Goal: Information Seeking & Learning: Learn about a topic

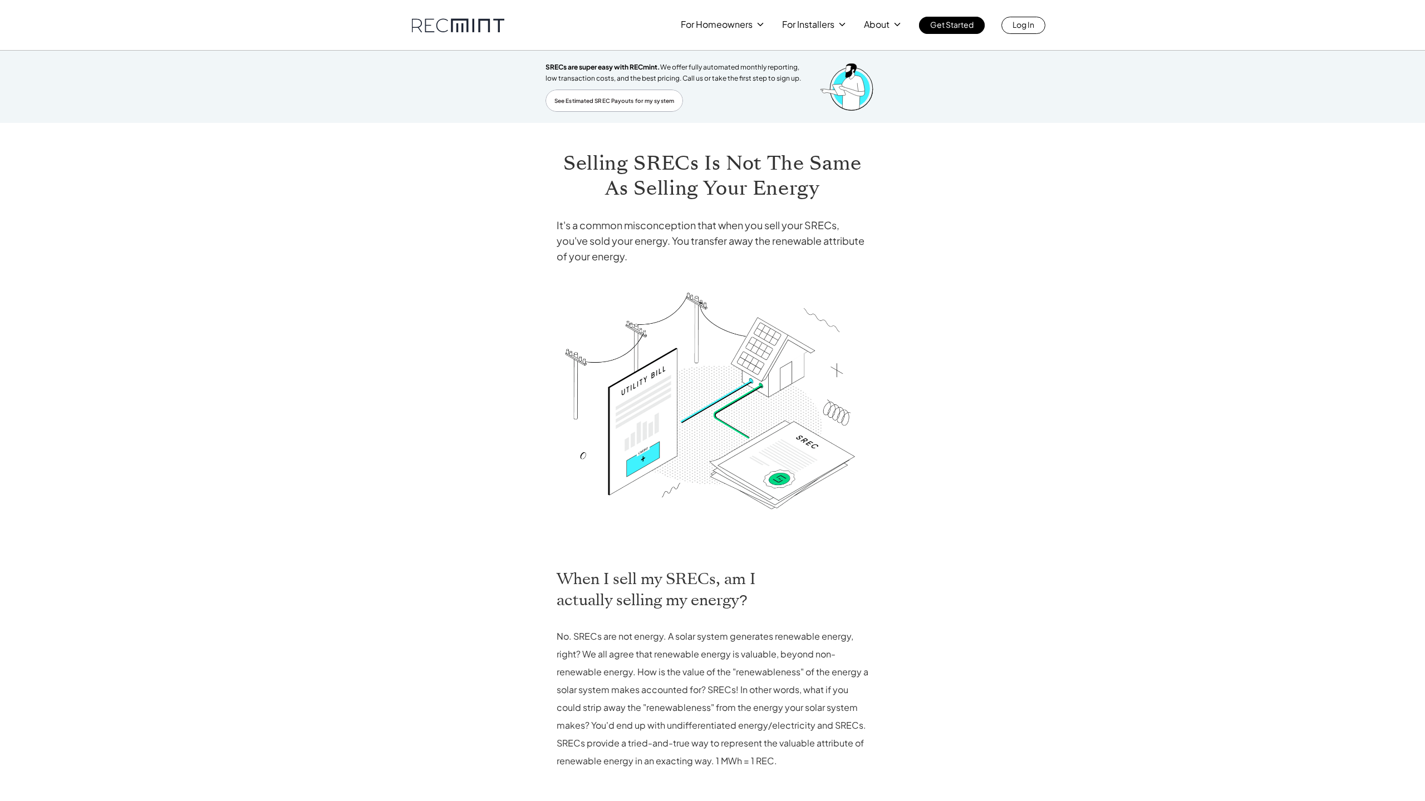
scroll to position [253, 0]
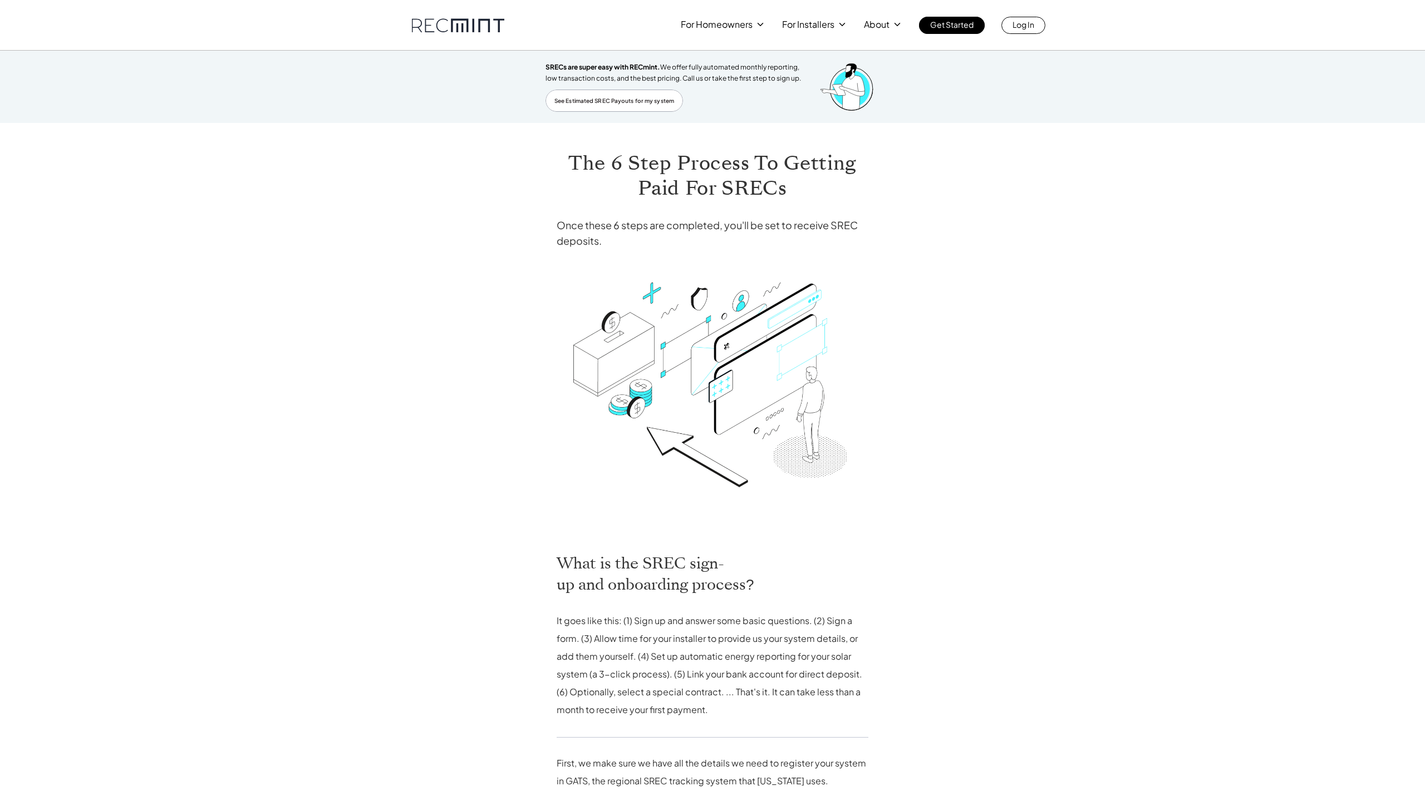
scroll to position [725, 0]
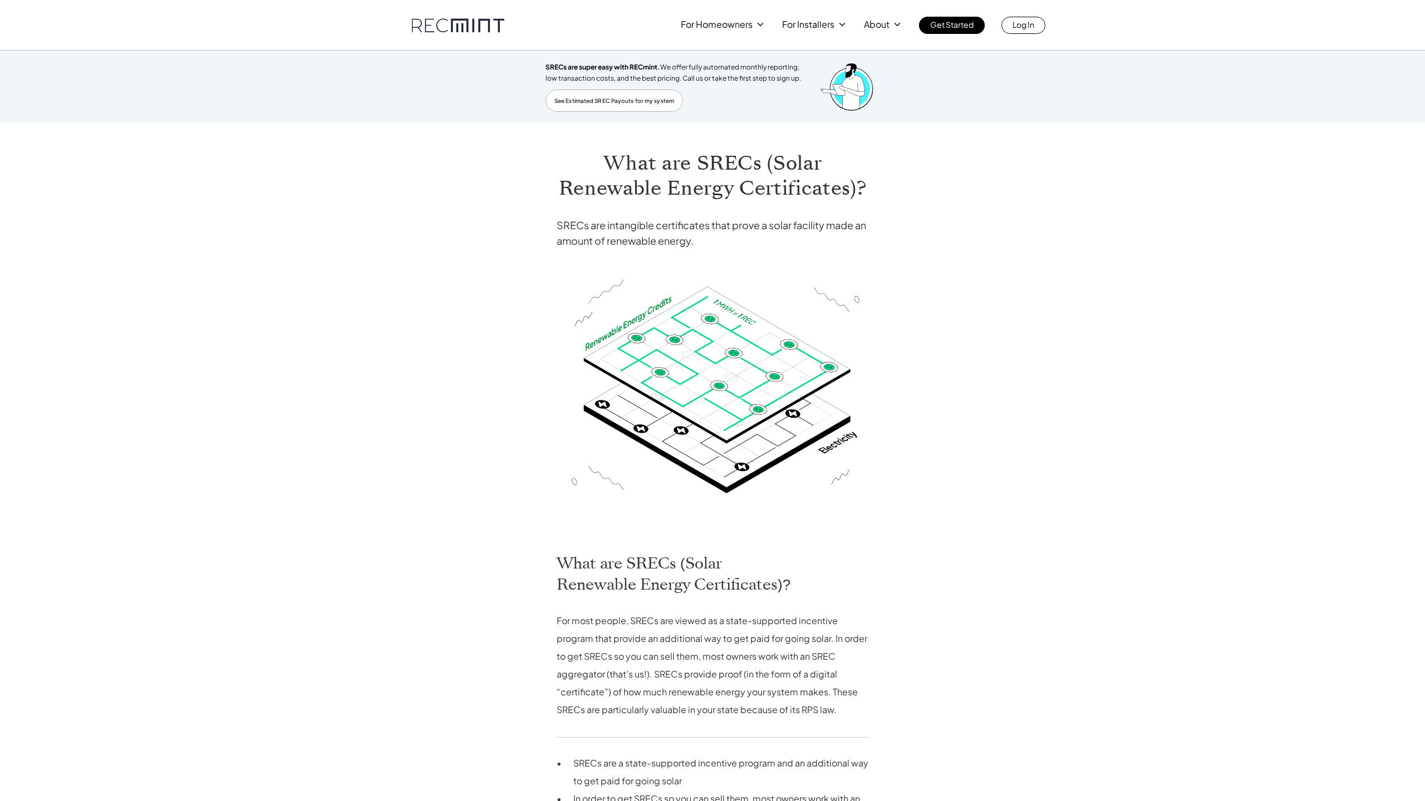
scroll to position [845, 0]
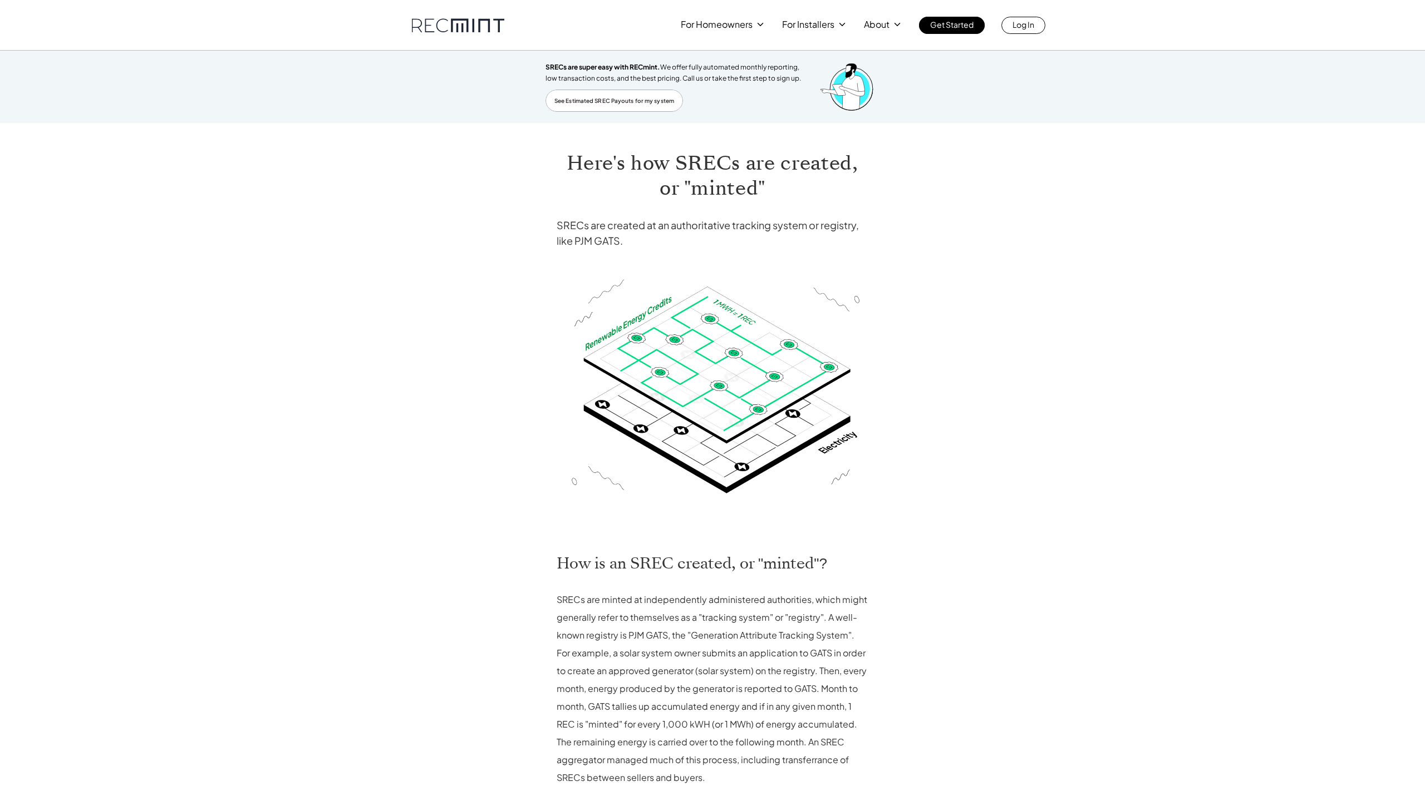
scroll to position [269, 0]
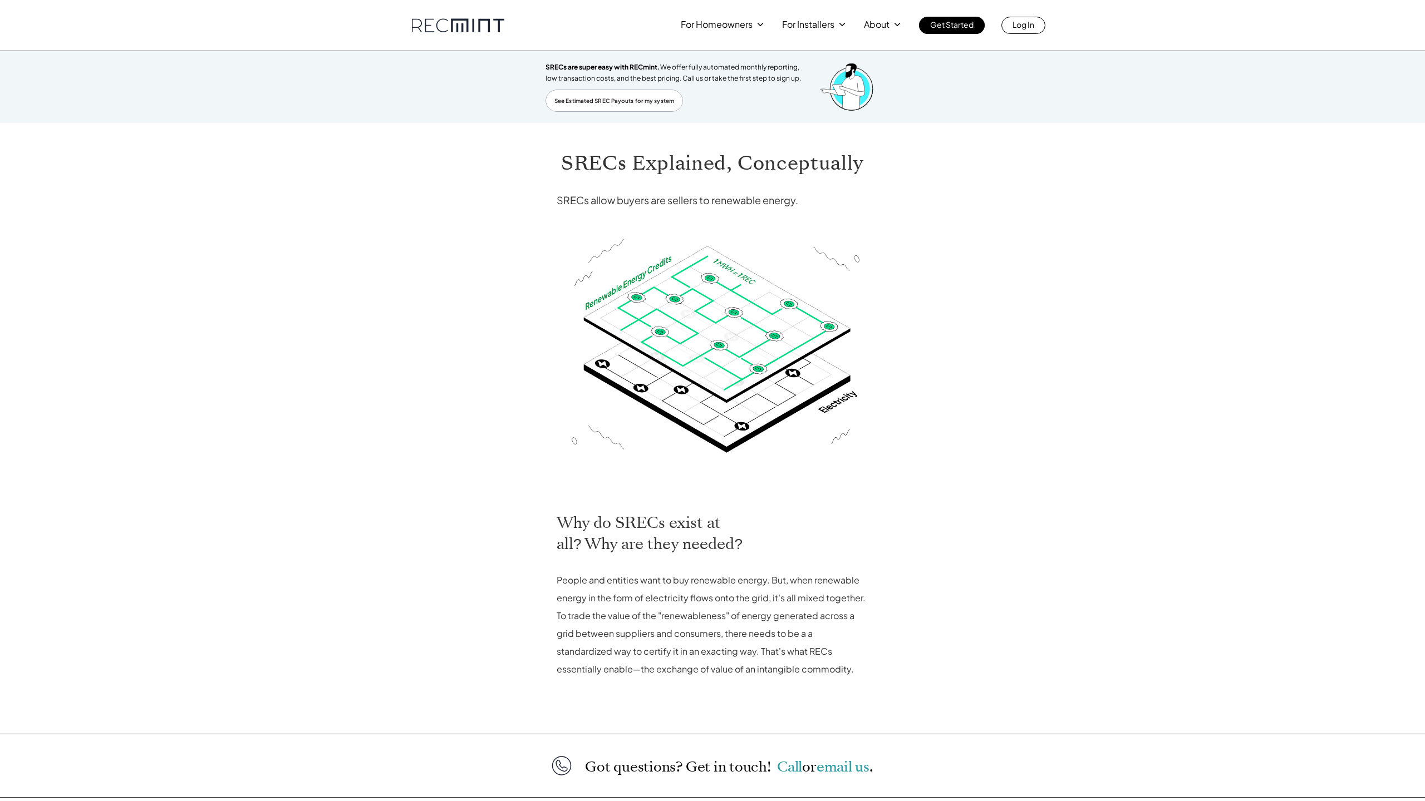
scroll to position [161, 0]
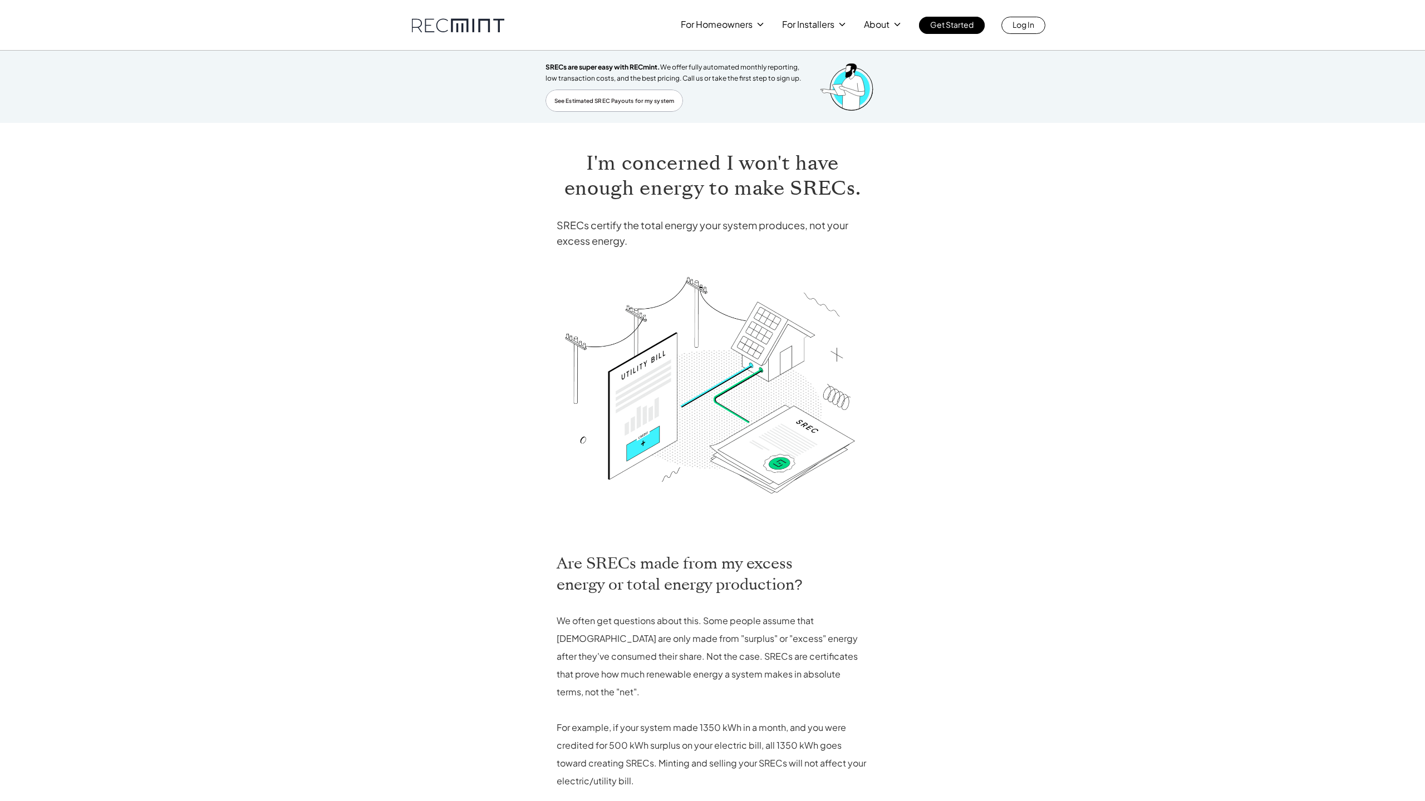
scroll to position [255, 0]
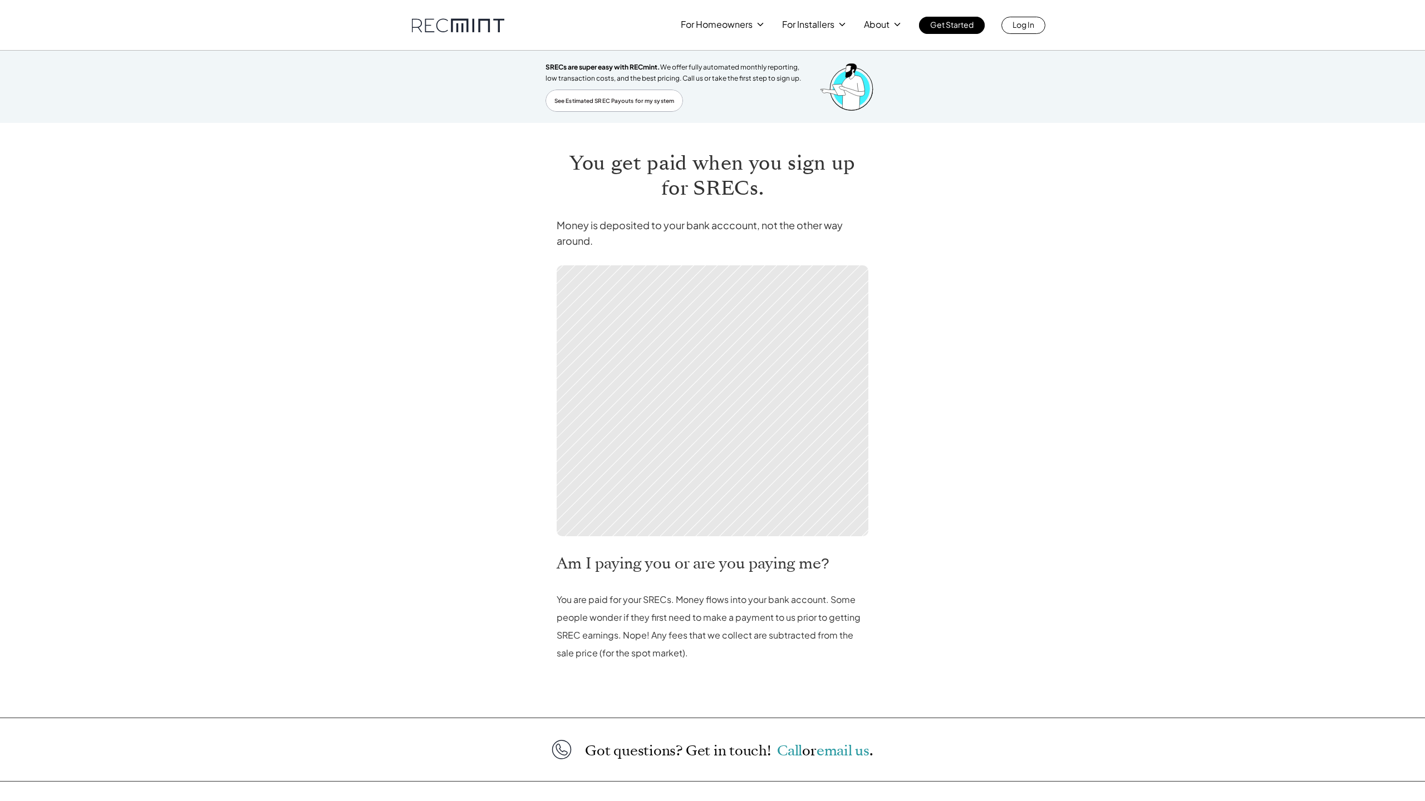
scroll to position [145, 0]
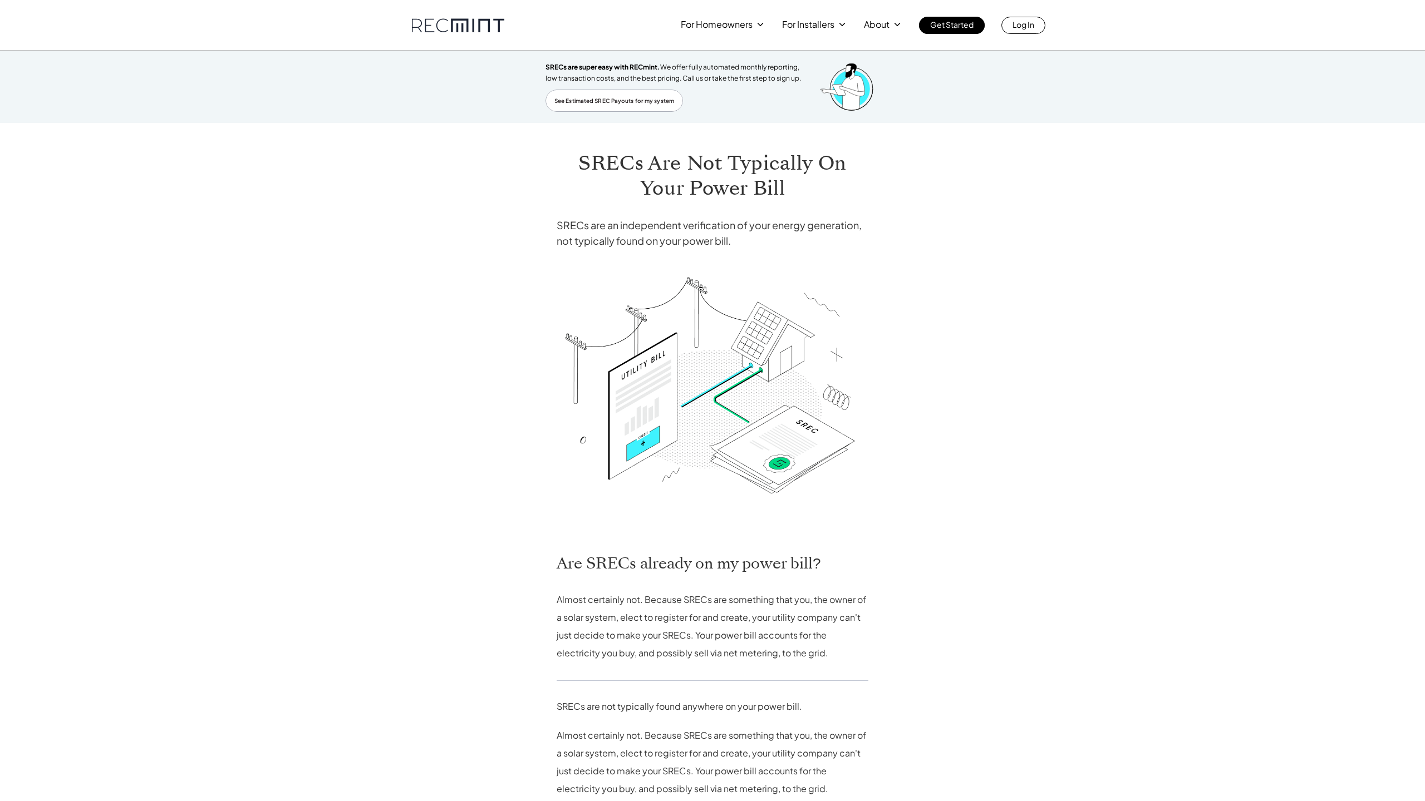
scroll to position [280, 0]
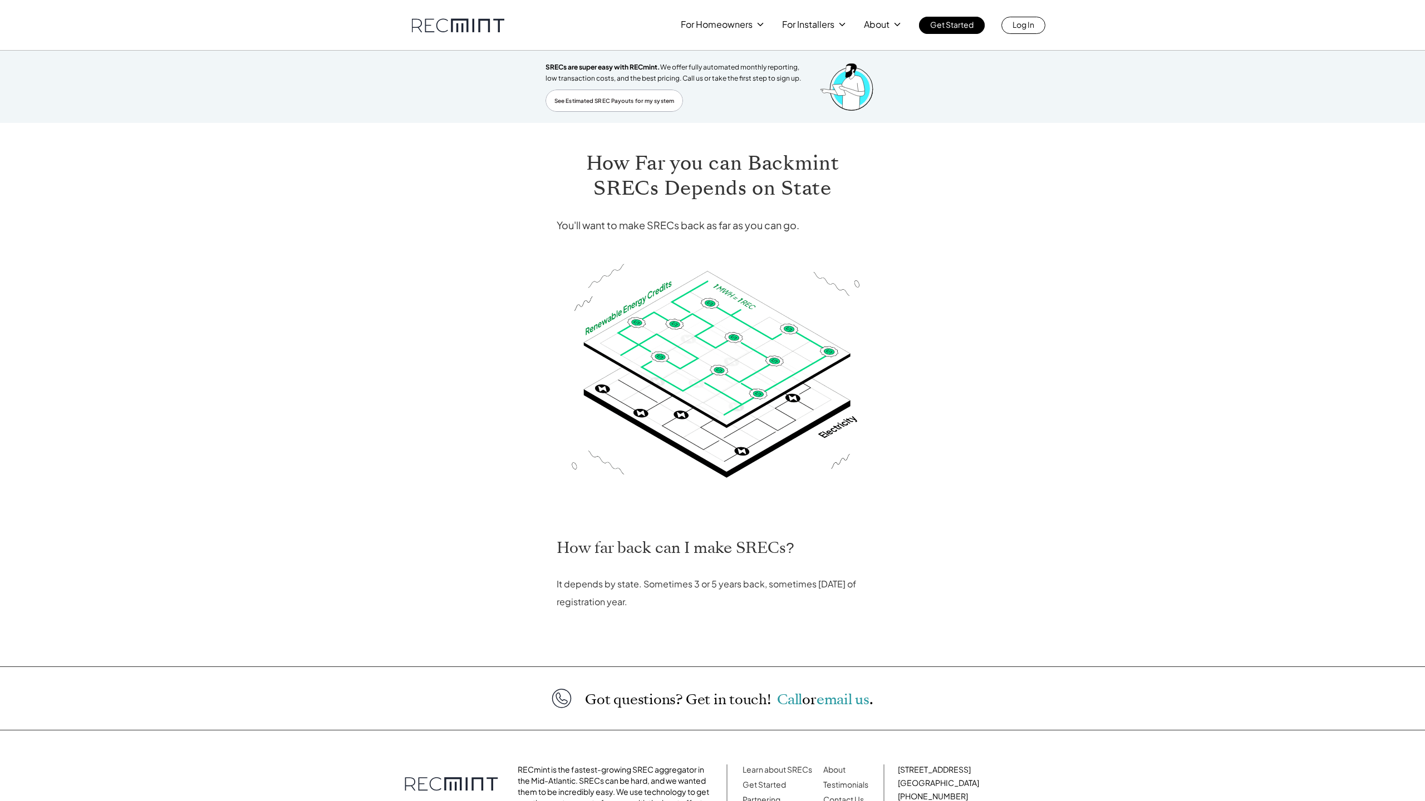
scroll to position [93, 0]
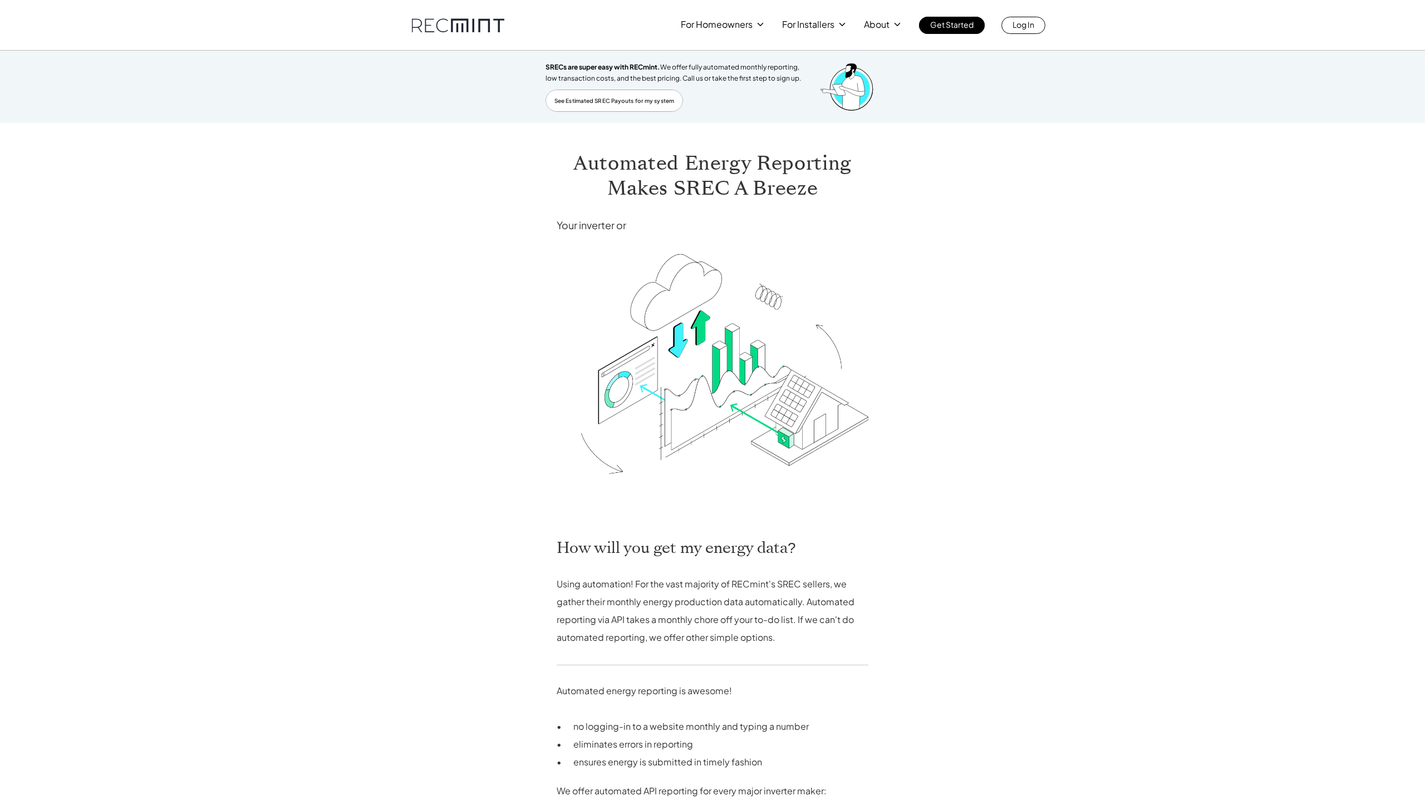
scroll to position [643, 0]
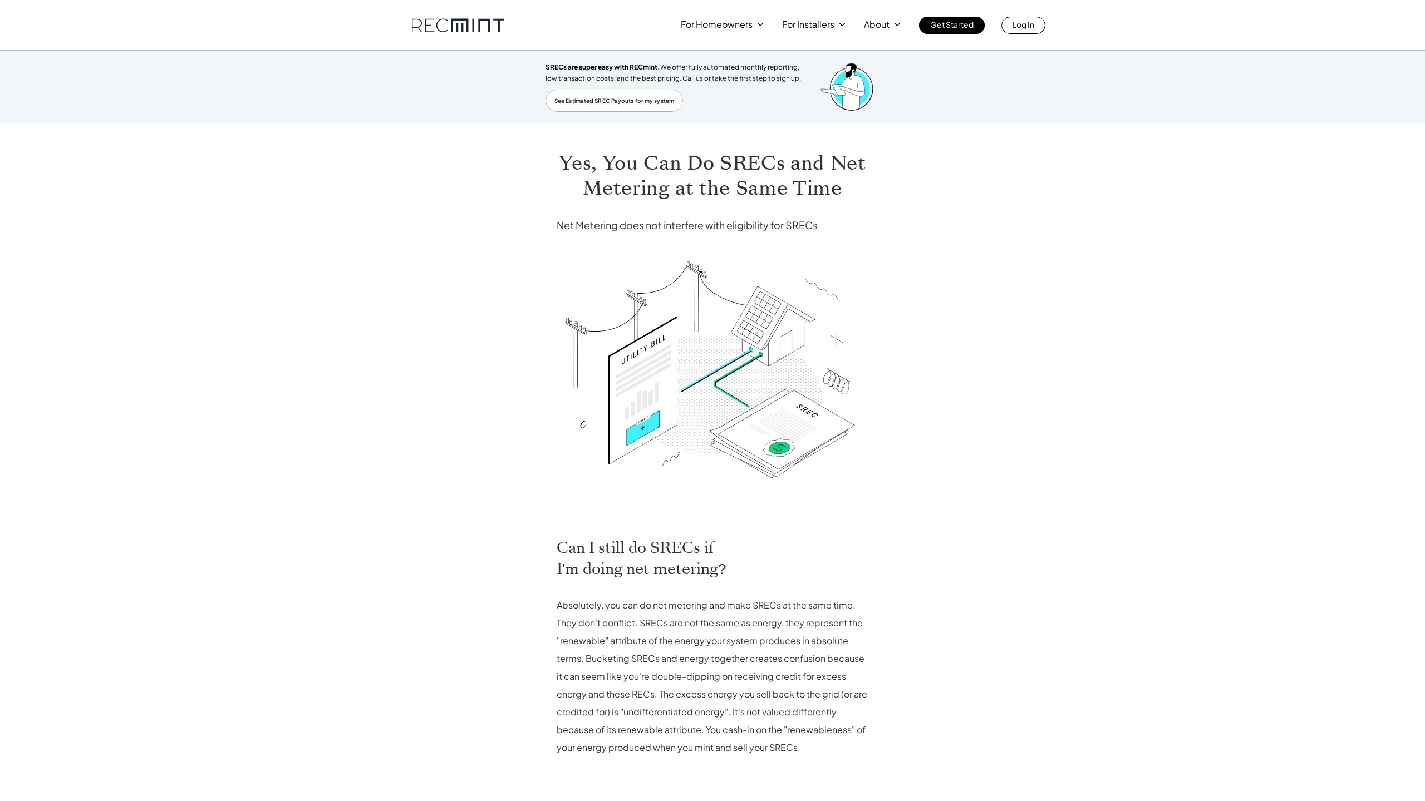
scroll to position [239, 0]
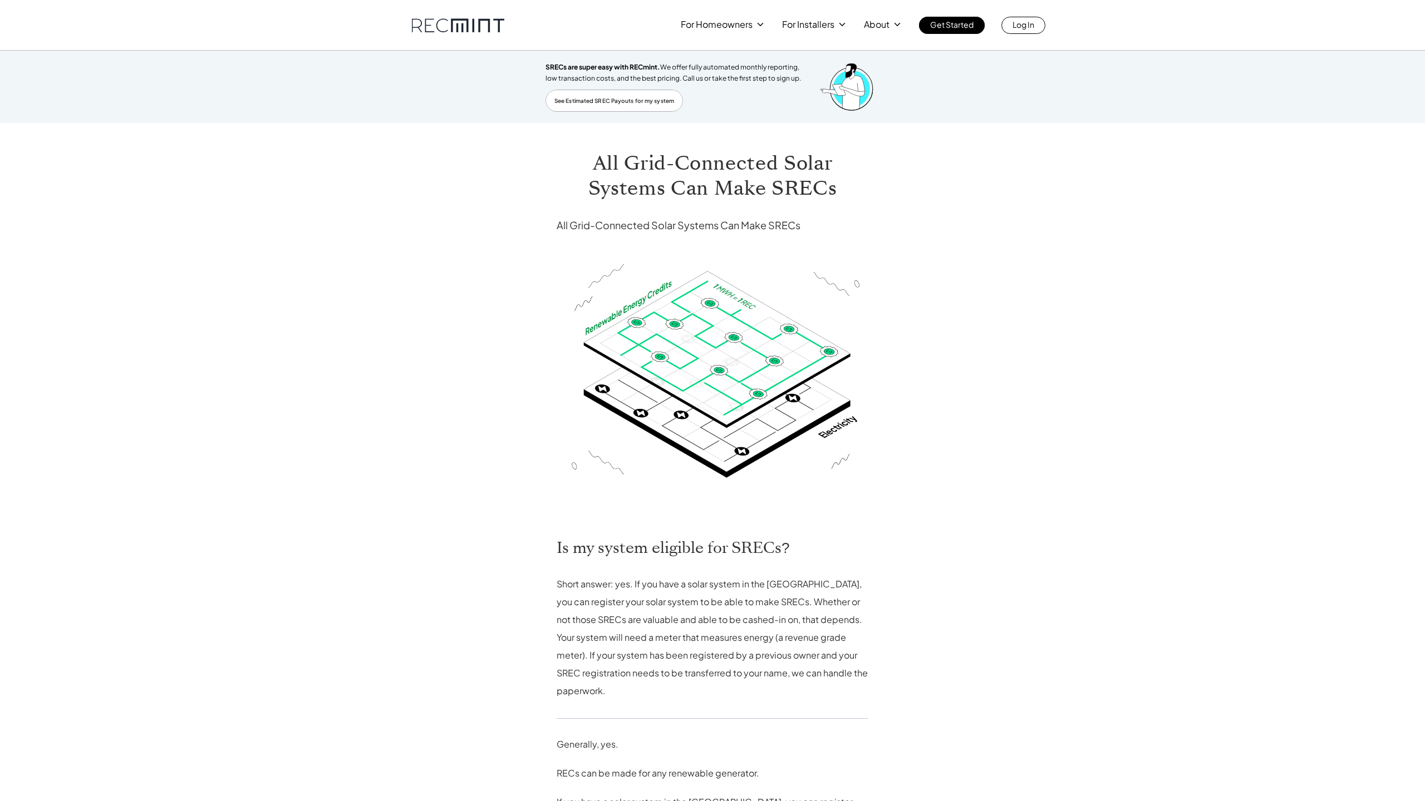
scroll to position [365, 0]
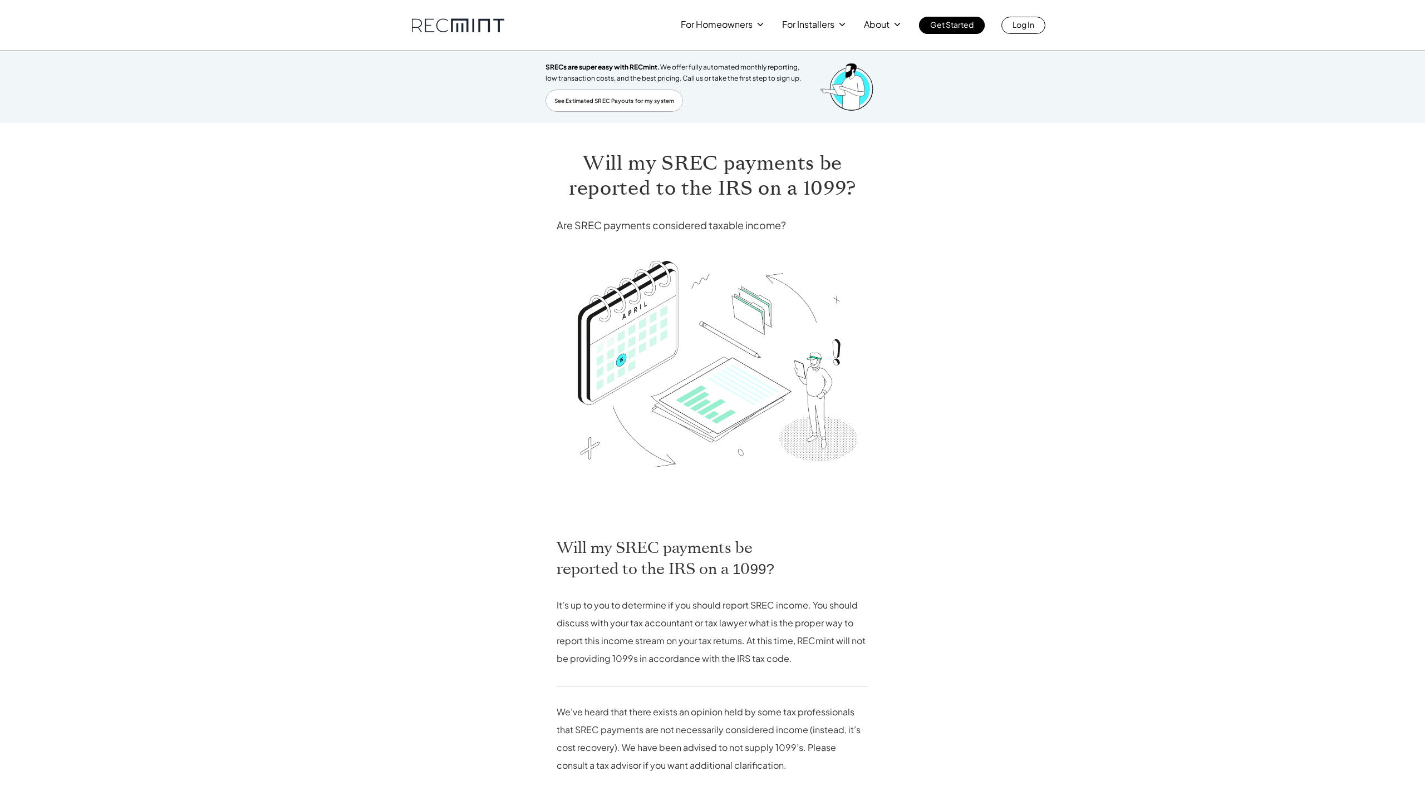
scroll to position [257, 0]
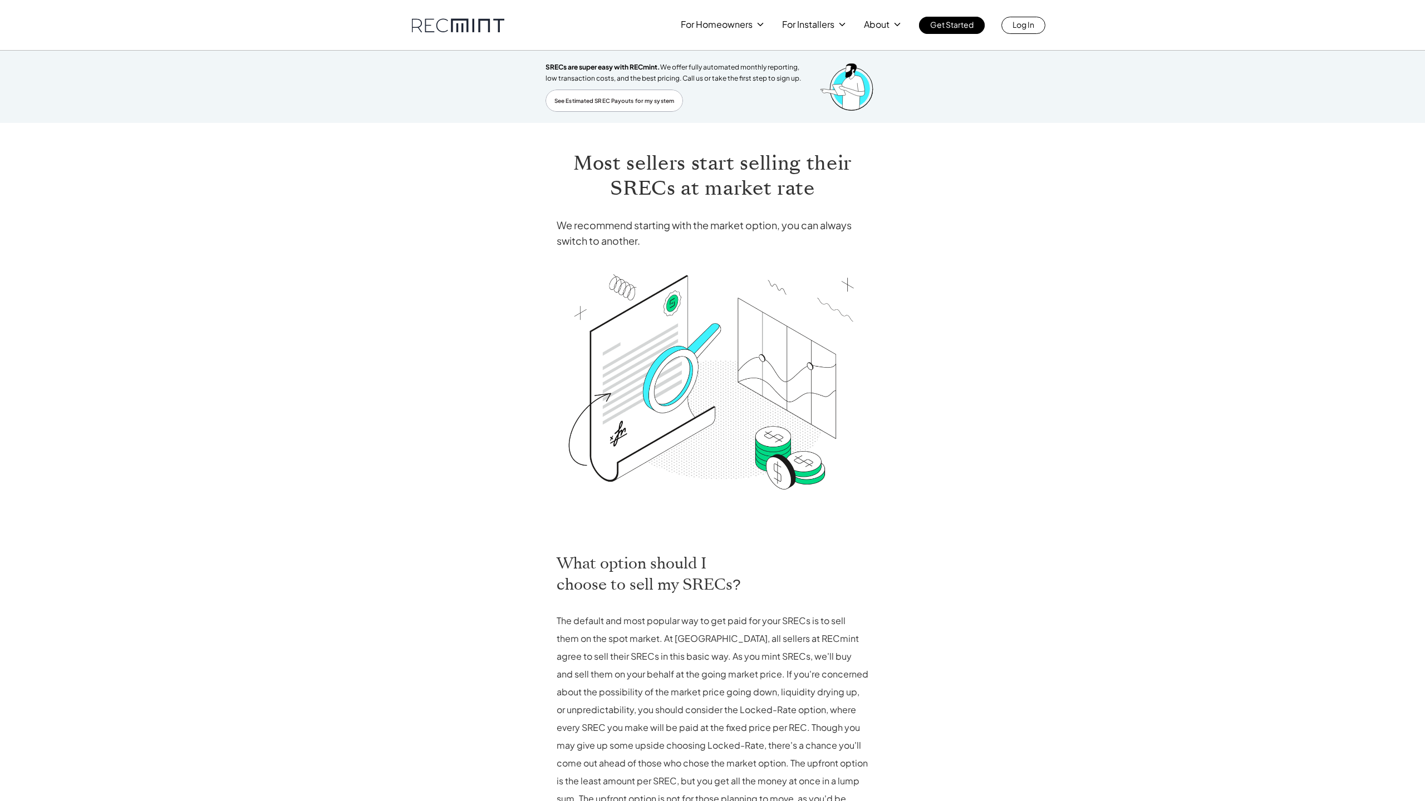
scroll to position [326, 0]
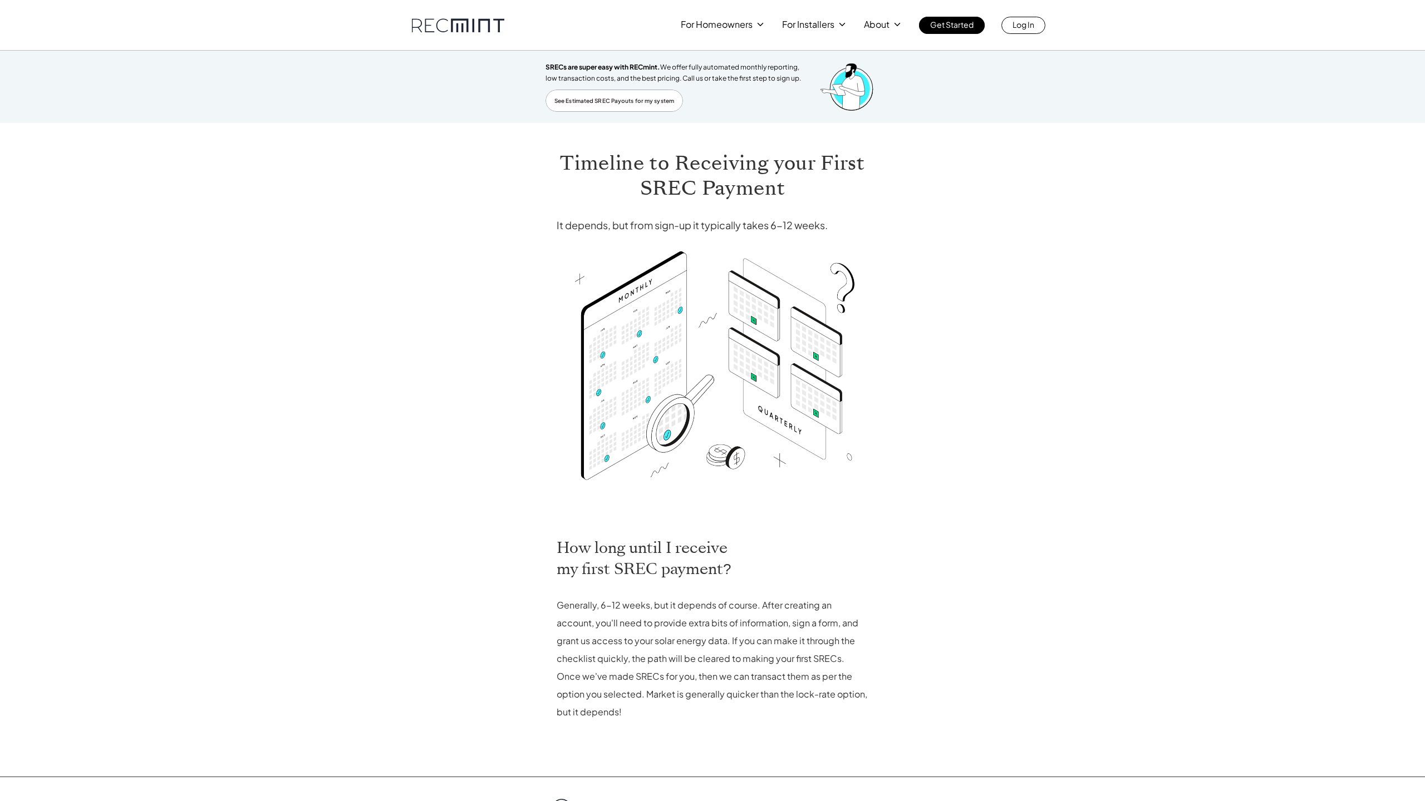
scroll to position [204, 0]
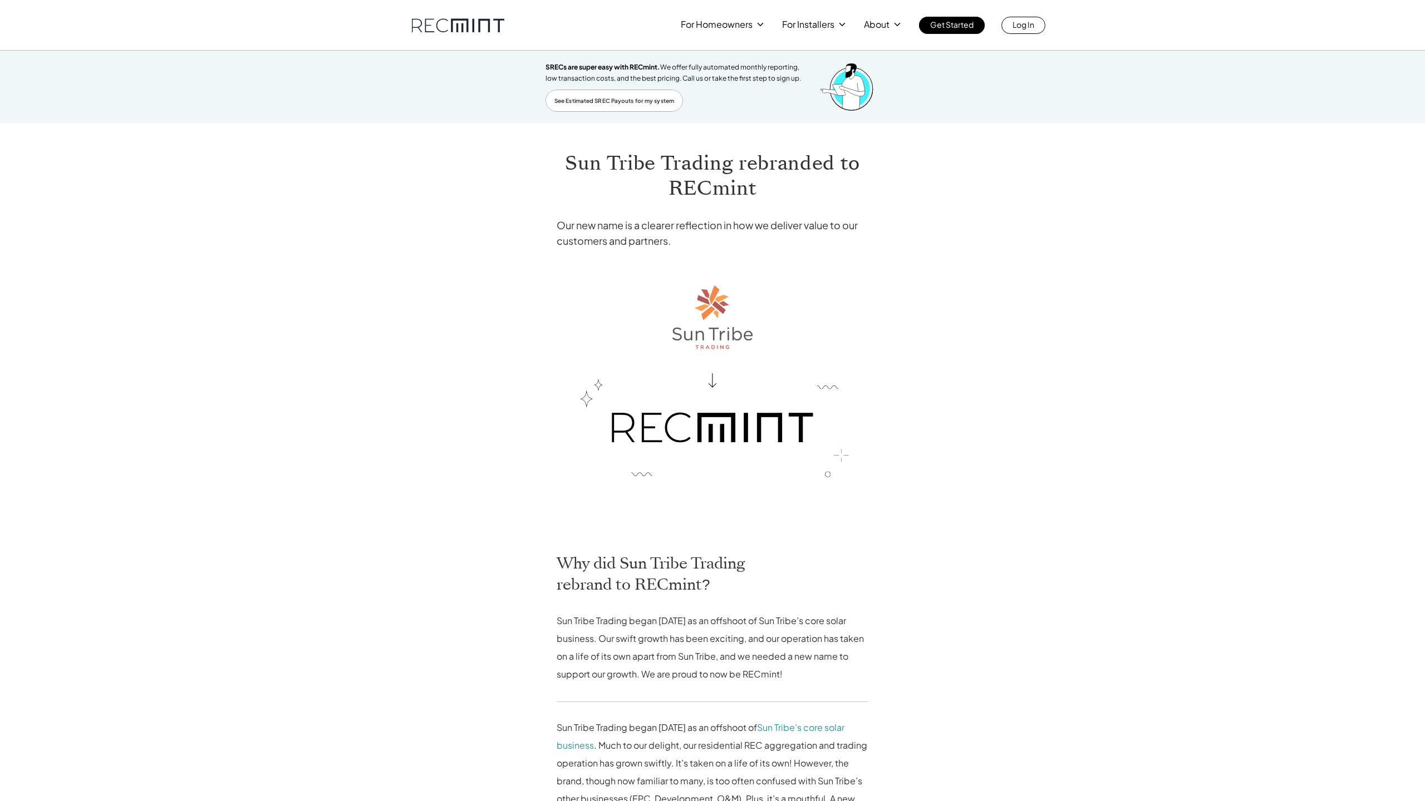
scroll to position [566, 0]
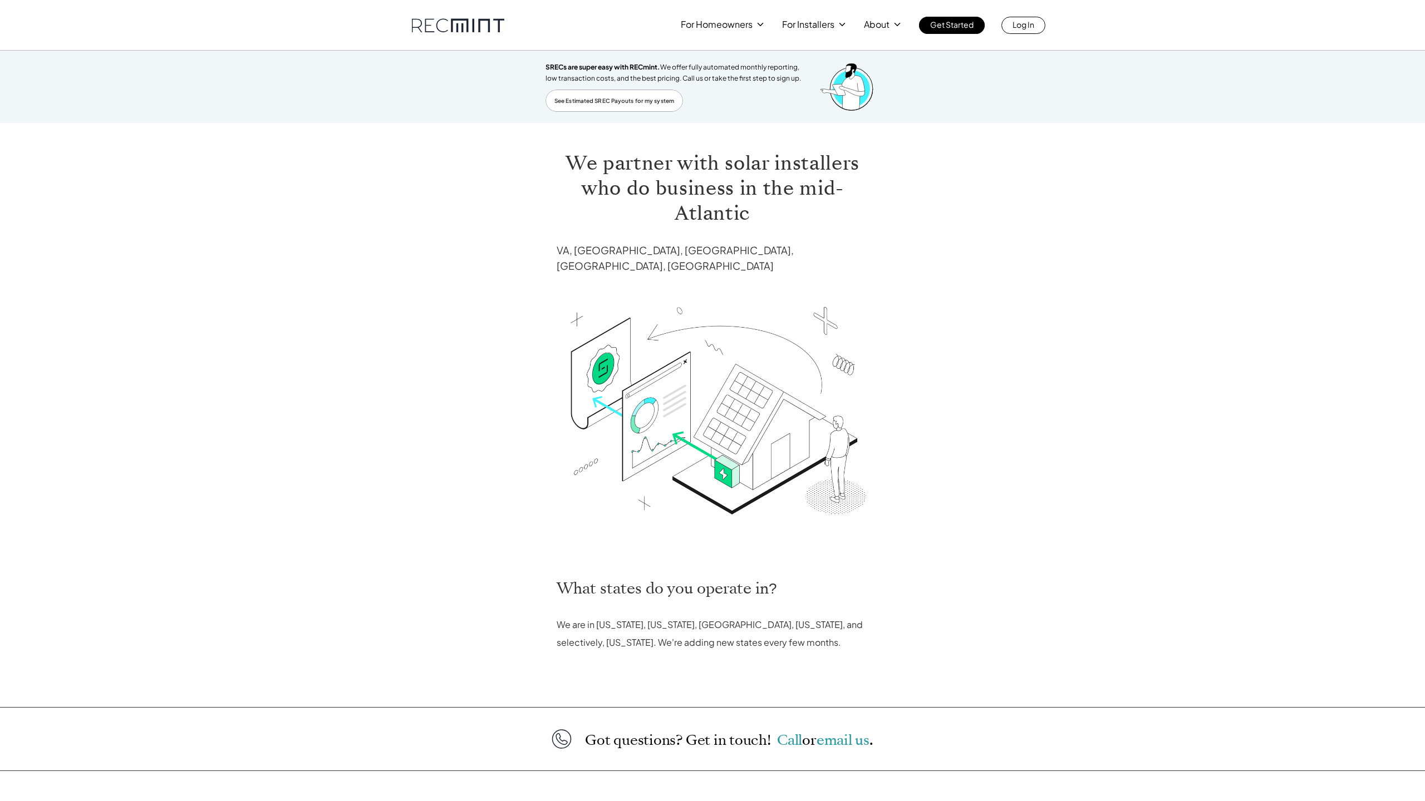
scroll to position [119, 0]
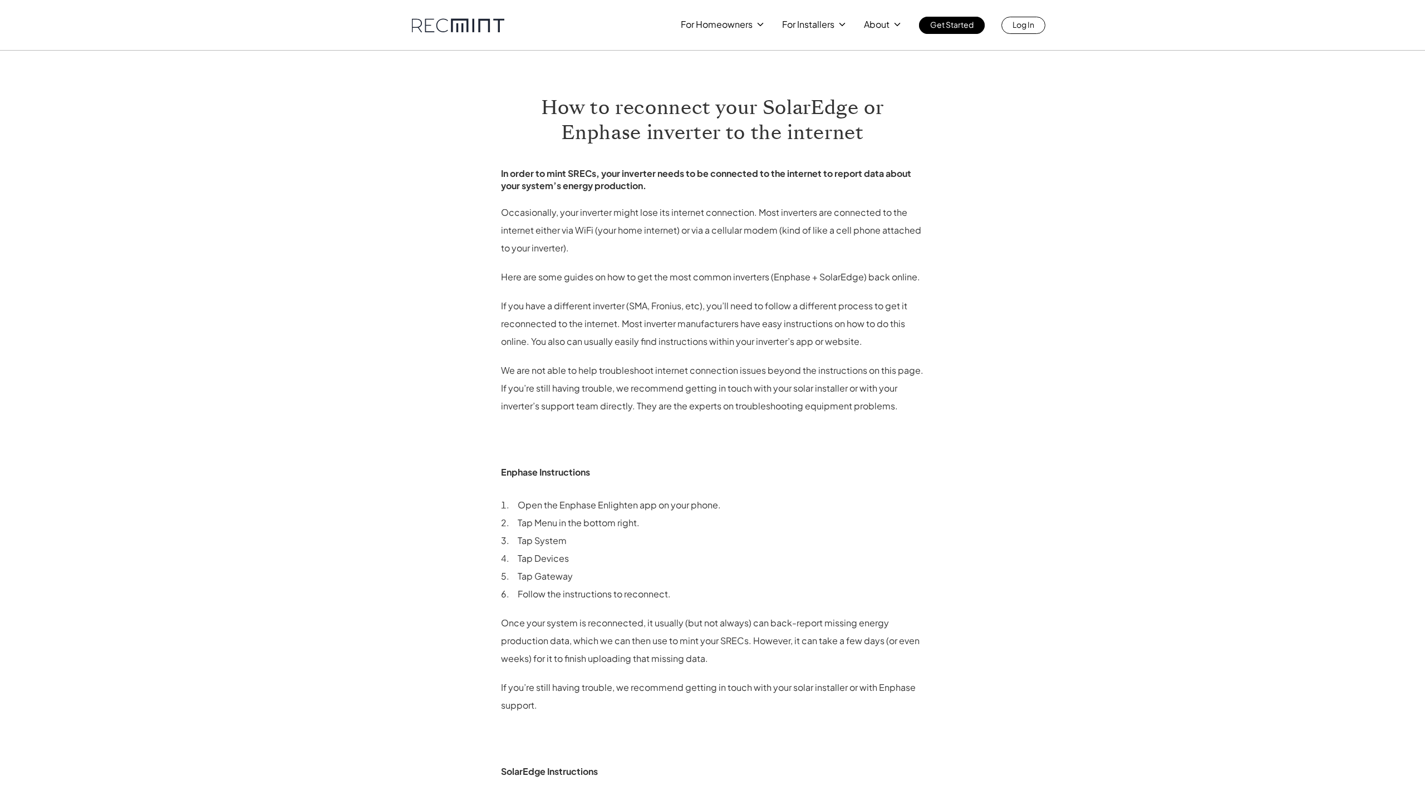
scroll to position [459, 0]
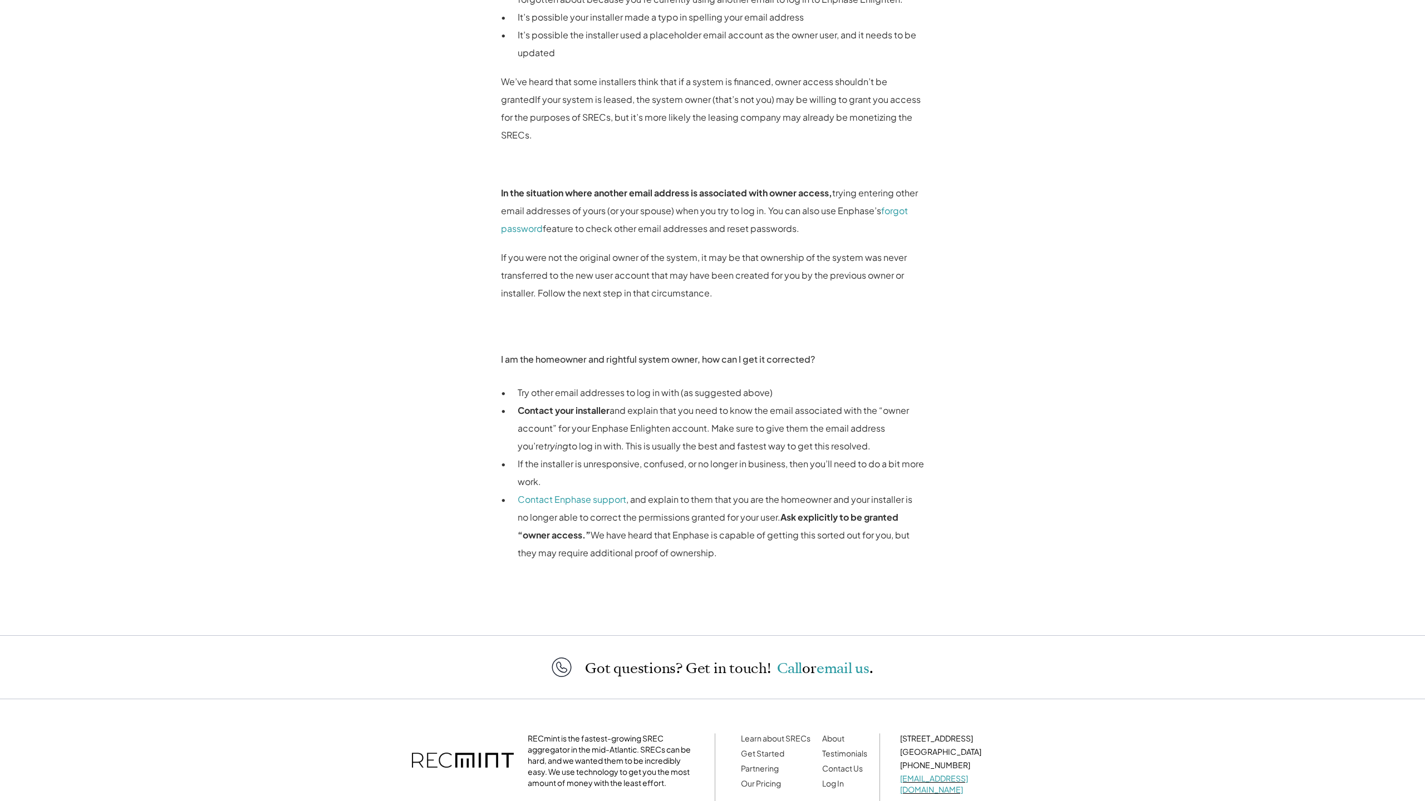
scroll to position [849, 0]
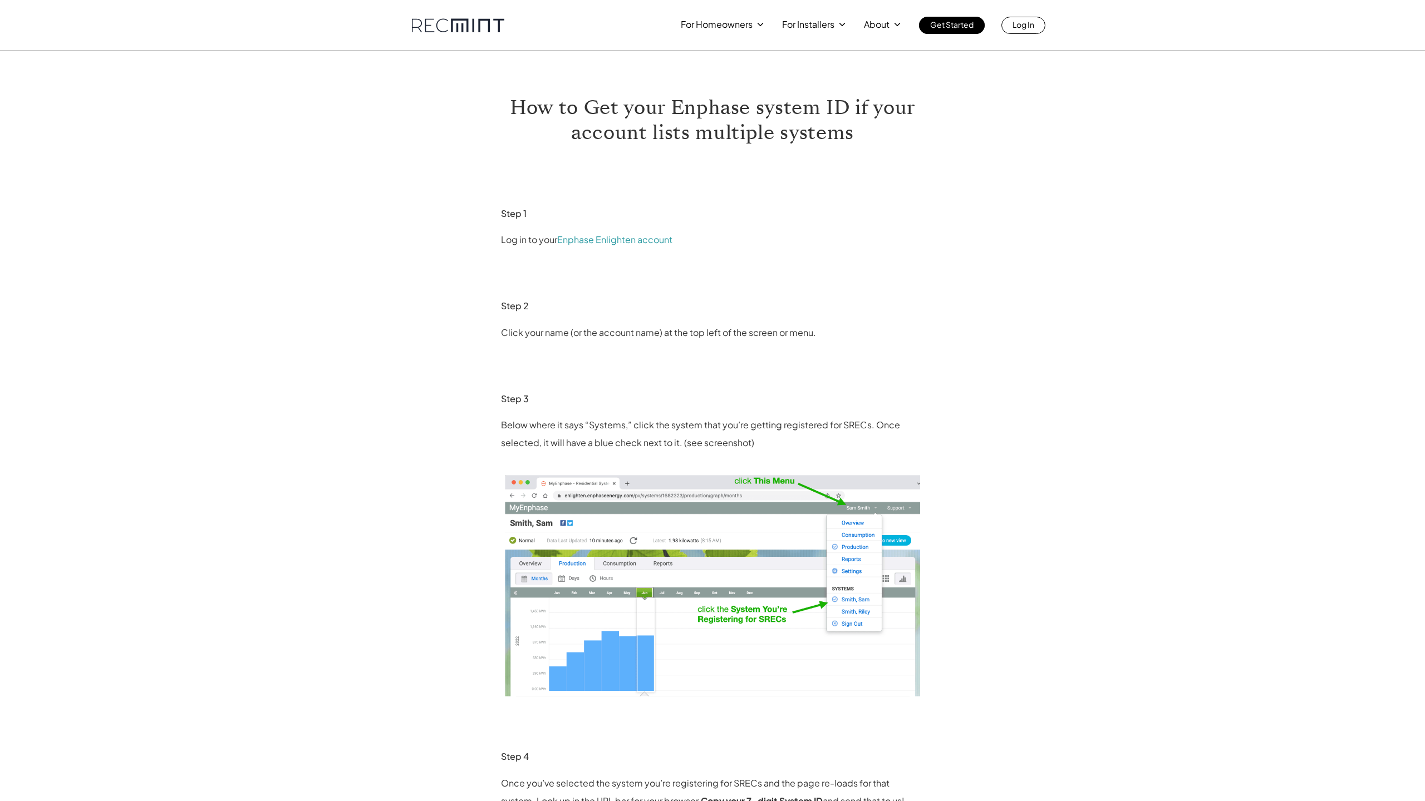
scroll to position [730, 0]
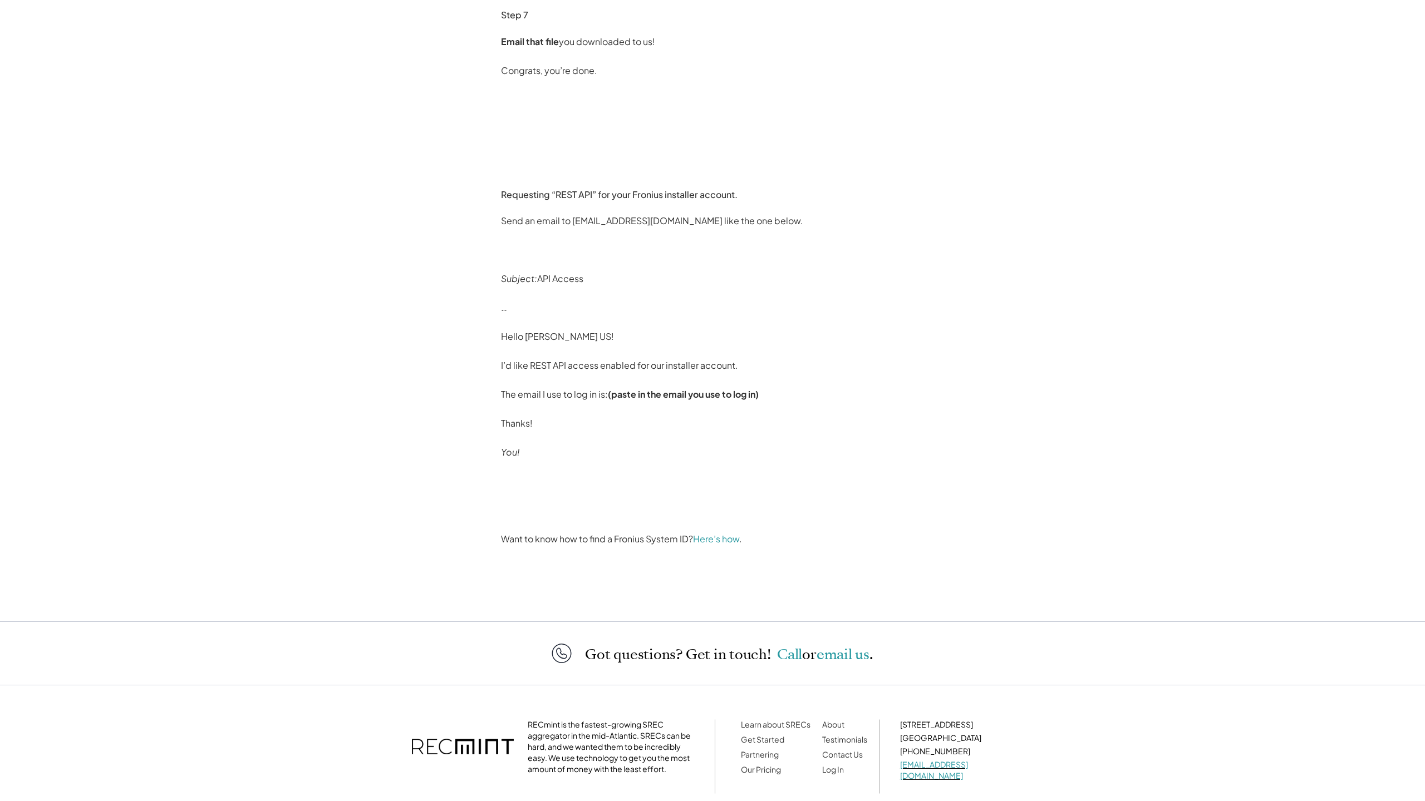
scroll to position [1613, 0]
